Goal: Navigation & Orientation: Find specific page/section

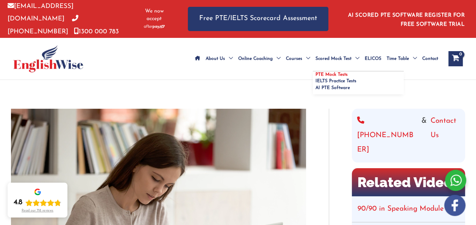
click at [316, 72] on span "PTE Mock Tests" at bounding box center [332, 74] width 32 height 5
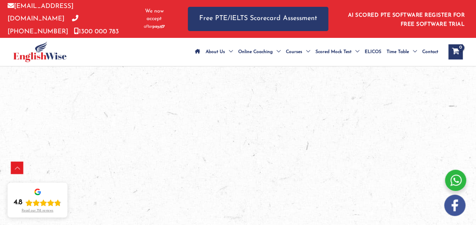
scroll to position [1274, 0]
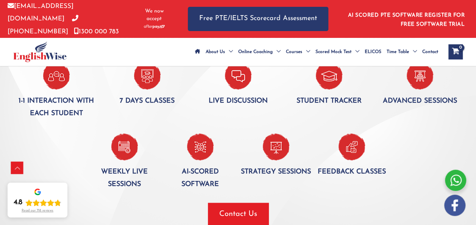
click at [316, 41] on span "Scored Mock Test" at bounding box center [334, 52] width 36 height 27
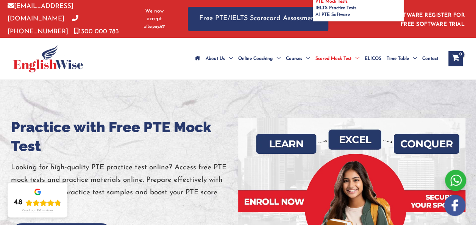
click at [316, 4] on span "PTE Mock Tests" at bounding box center [332, 1] width 32 height 5
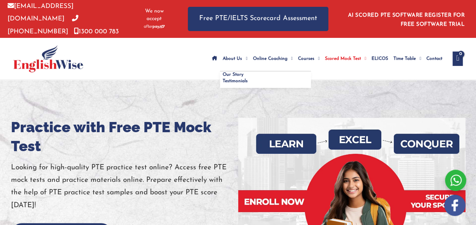
click at [242, 45] on span "Menu Toggle" at bounding box center [244, 58] width 5 height 27
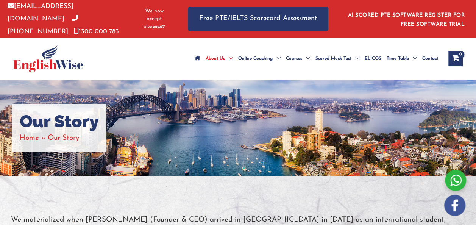
click at [422, 72] on span "Contact" at bounding box center [430, 58] width 16 height 27
